Goal: Information Seeking & Learning: Learn about a topic

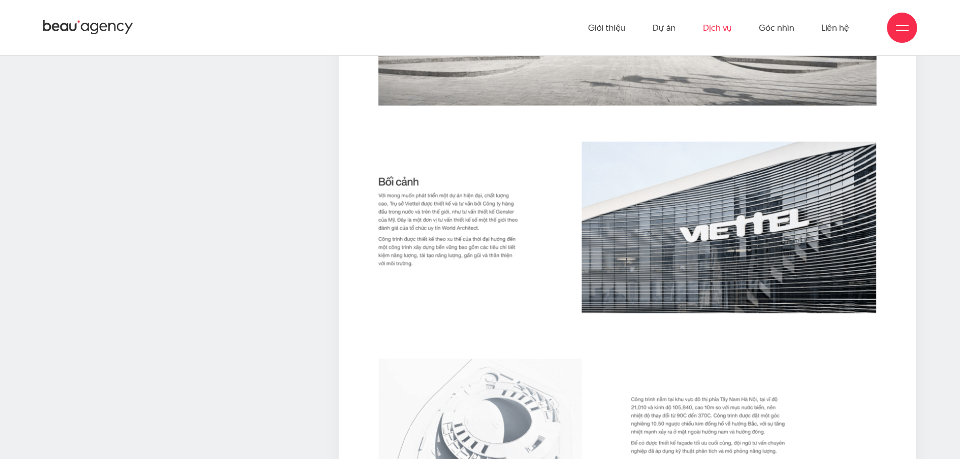
scroll to position [8067, 0]
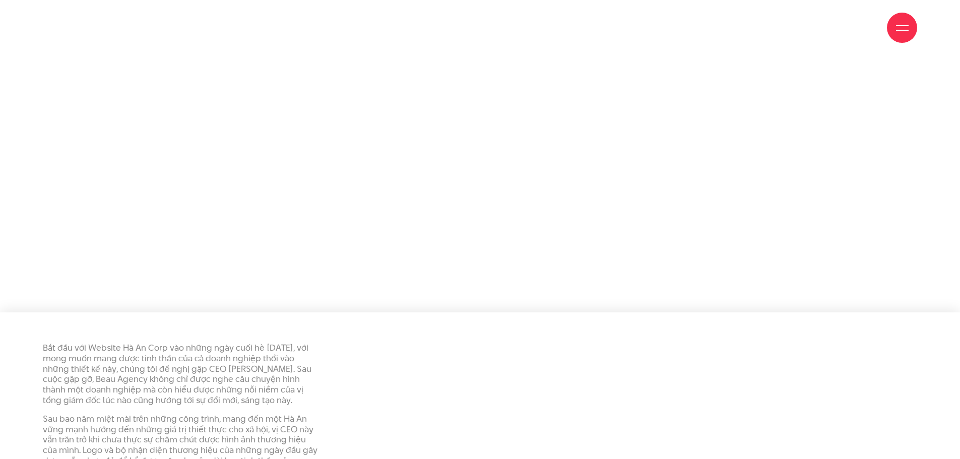
scroll to position [2721, 0]
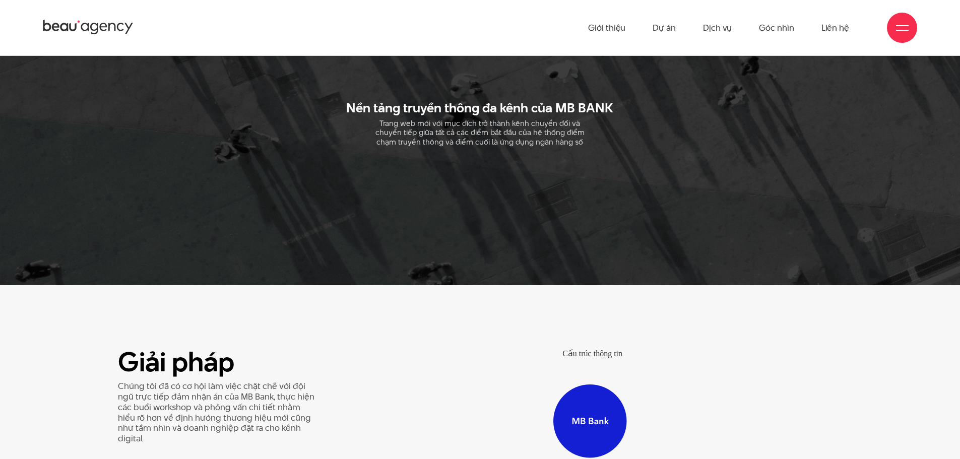
scroll to position [1764, 0]
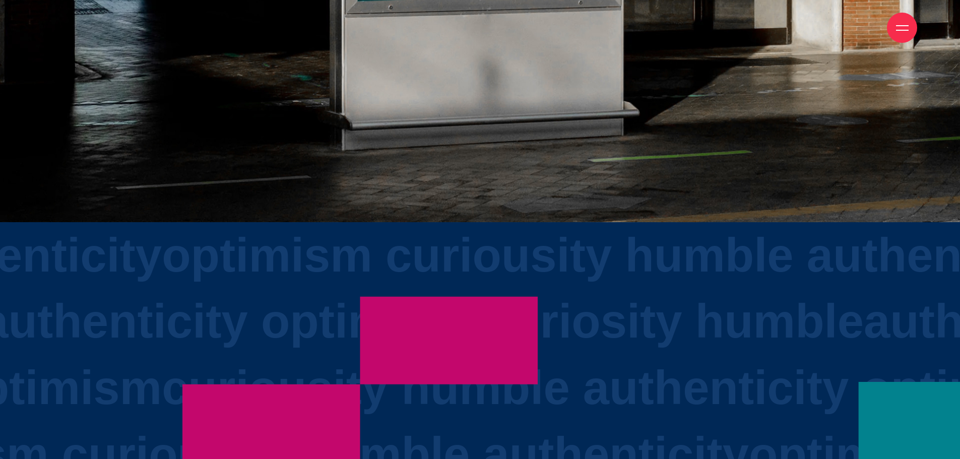
scroll to position [3326, 0]
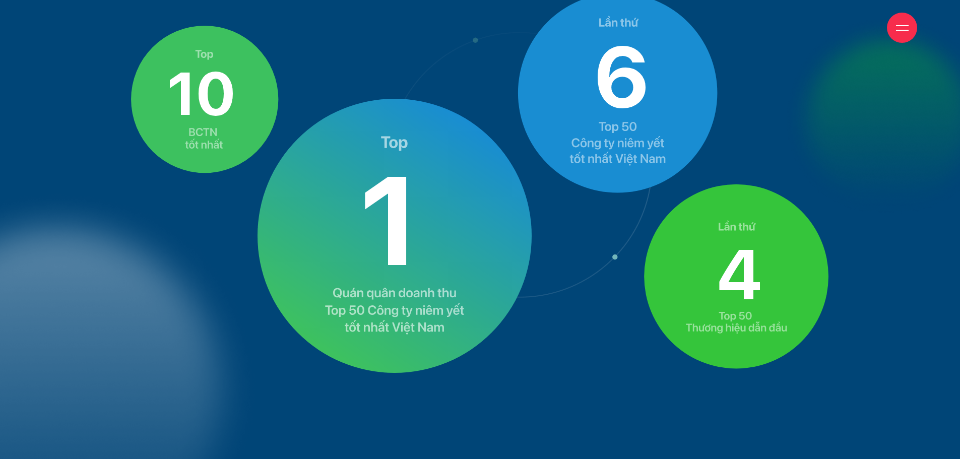
scroll to position [3578, 0]
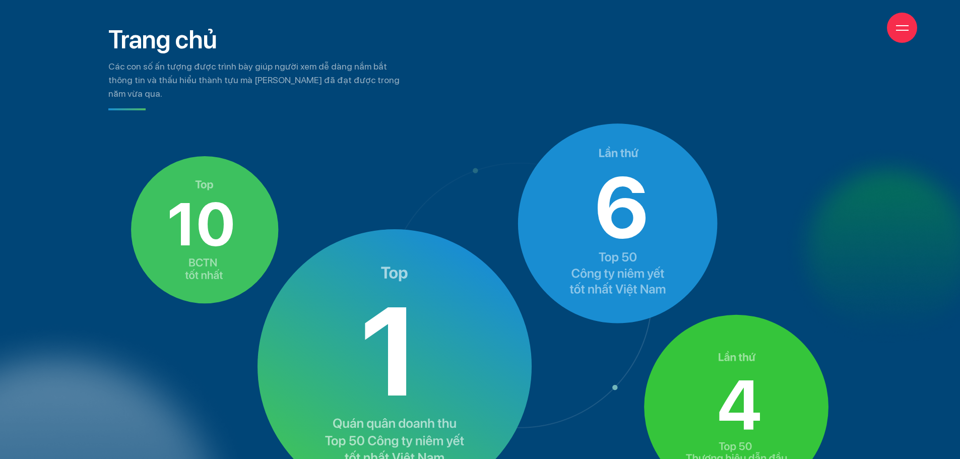
scroll to position [3830, 0]
